Goal: Task Accomplishment & Management: Understand process/instructions

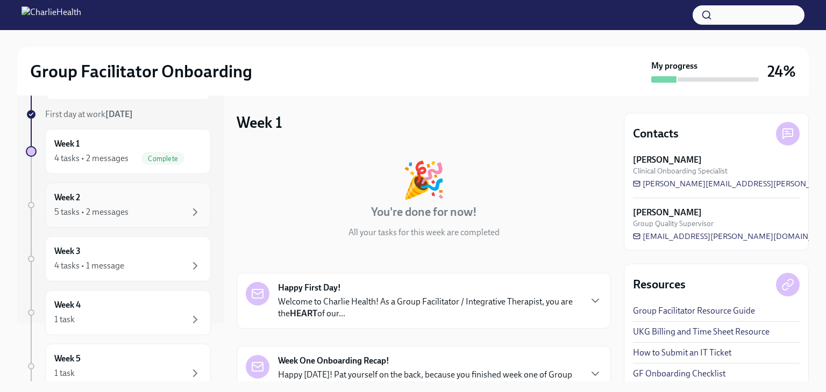
scroll to position [59, 0]
click at [127, 203] on div "Week 2 5 tasks • 2 messages" at bounding box center [127, 204] width 147 height 27
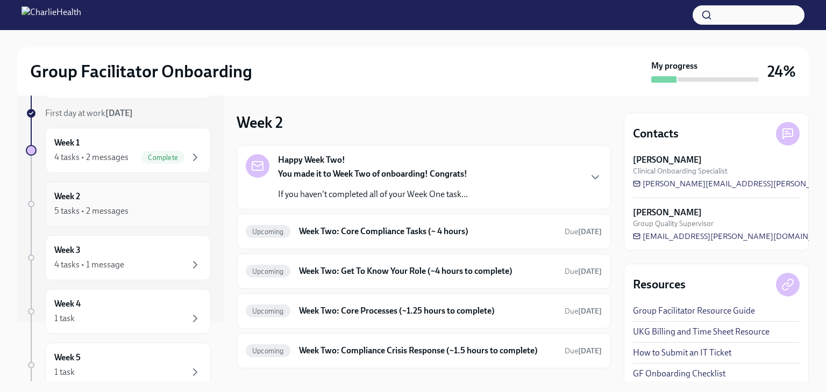
click at [124, 198] on div "Week 2 5 tasks • 2 messages" at bounding box center [127, 204] width 147 height 27
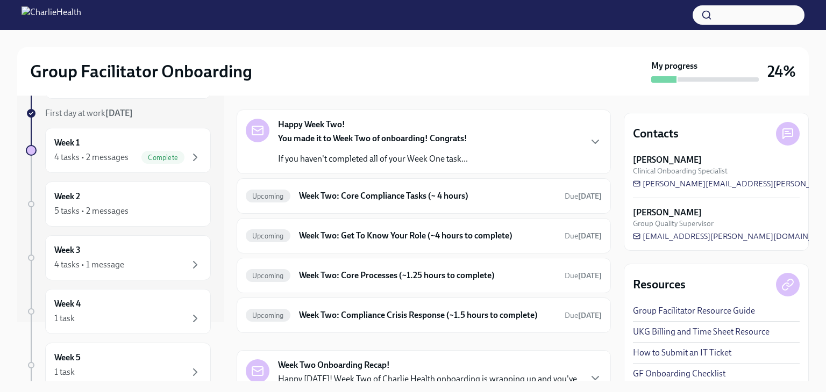
click at [520, 153] on div "Happy Week Two! You made it to Week Two of onboarding! Congrats! If you haven't…" at bounding box center [424, 142] width 356 height 46
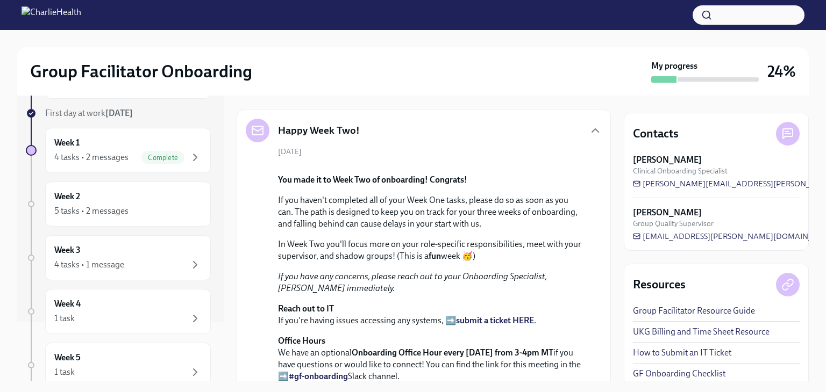
click at [568, 120] on div "Happy Week Two!" at bounding box center [424, 131] width 356 height 24
click at [567, 125] on div "Happy Week Two!" at bounding box center [424, 131] width 356 height 24
click at [589, 132] on icon "button" at bounding box center [595, 130] width 13 height 13
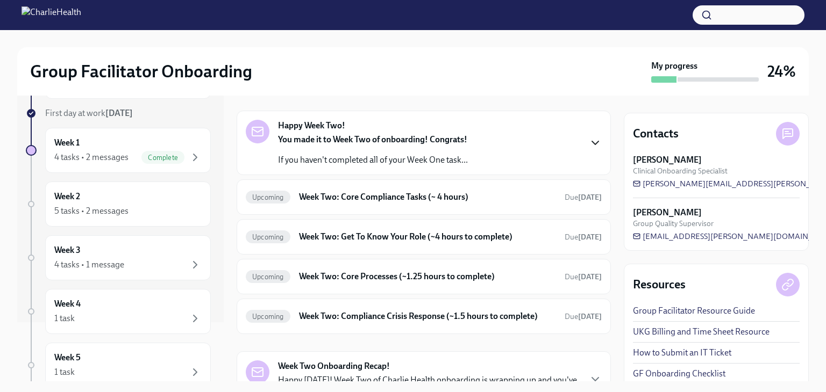
scroll to position [19, 0]
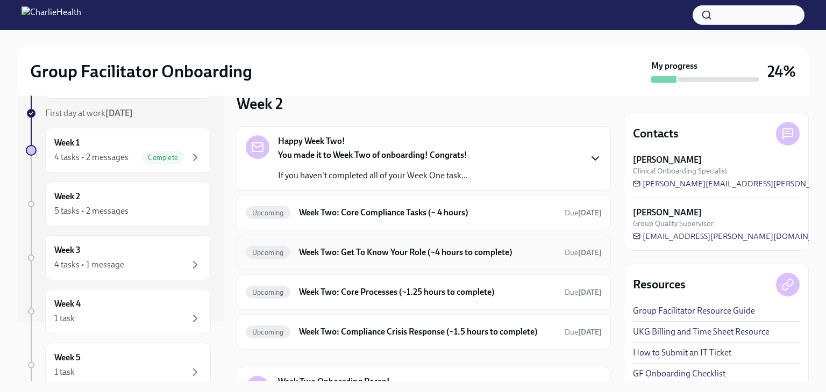
click at [401, 254] on h6 "Week Two: Get To Know Your Role (~4 hours to complete)" at bounding box center [427, 253] width 257 height 12
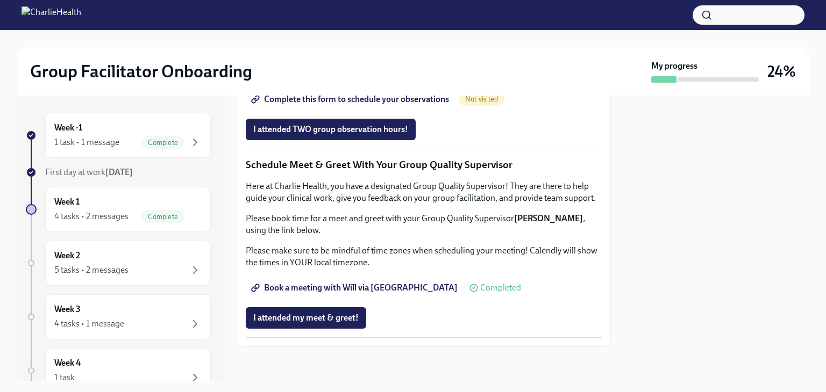
scroll to position [1041, 0]
click at [374, 287] on span "Book a meeting with Will via [GEOGRAPHIC_DATA]" at bounding box center [355, 288] width 204 height 11
